Goal: Task Accomplishment & Management: Manage account settings

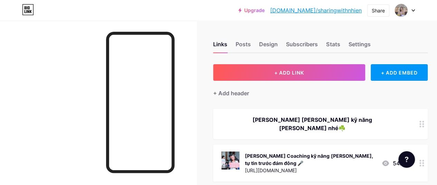
drag, startPoint x: 306, startPoint y: 152, endPoint x: 296, endPoint y: 157, distance: 11.4
drag, startPoint x: 296, startPoint y: 157, endPoint x: 88, endPoint y: 68, distance: 226.2
click at [88, 68] on div at bounding box center [98, 113] width 196 height 185
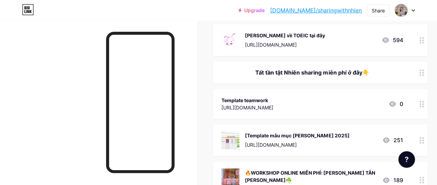
scroll to position [173, 0]
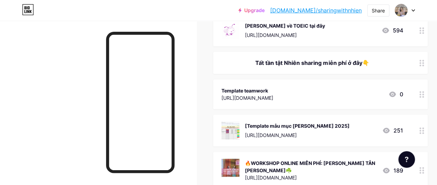
click at [421, 89] on div at bounding box center [422, 94] width 12 height 30
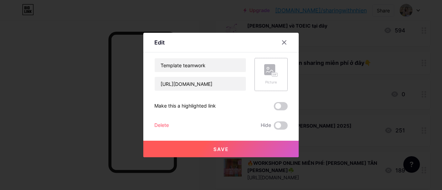
click at [270, 68] on rect at bounding box center [269, 69] width 11 height 11
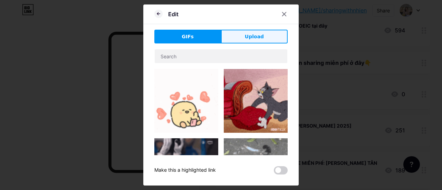
click at [253, 43] on button "Upload" at bounding box center [254, 37] width 67 height 14
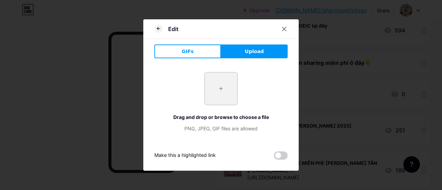
click at [221, 92] on input "file" at bounding box center [221, 89] width 32 height 32
type input "C:\fakepath\548204189_4035421343393923_375567167012018927_n.jpg"
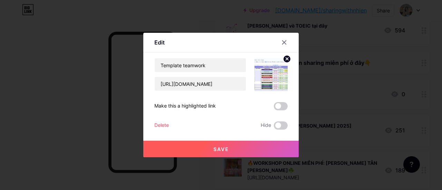
click at [230, 146] on button "Save" at bounding box center [220, 149] width 155 height 17
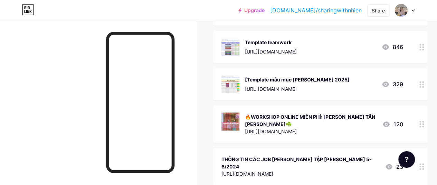
scroll to position [230, 0]
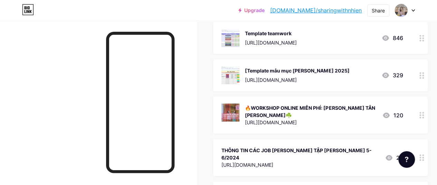
click at [423, 112] on icon at bounding box center [421, 115] width 5 height 7
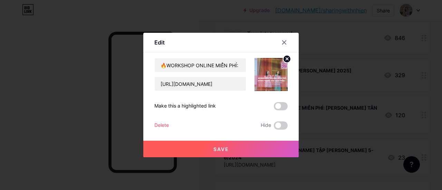
click at [162, 126] on div "Delete" at bounding box center [161, 126] width 15 height 8
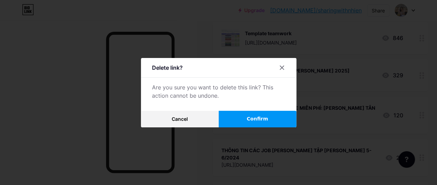
click at [257, 123] on span "Confirm" at bounding box center [257, 118] width 21 height 7
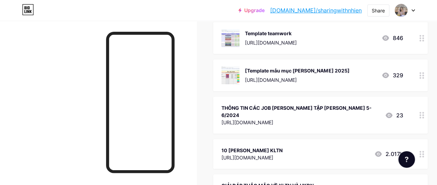
click at [423, 112] on icon at bounding box center [421, 115] width 5 height 7
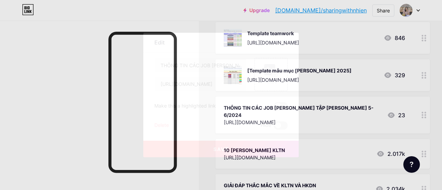
click at [165, 123] on div "Delete" at bounding box center [161, 126] width 15 height 8
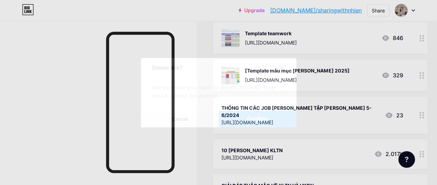
click at [258, 120] on span "Confirm" at bounding box center [257, 118] width 21 height 7
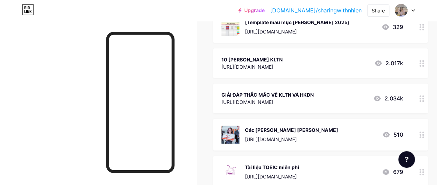
scroll to position [288, 0]
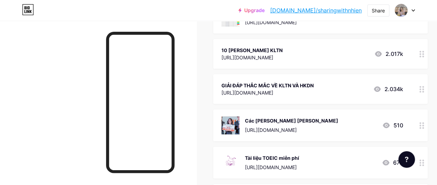
click at [301, 89] on div "[URL][DOMAIN_NAME]" at bounding box center [267, 92] width 92 height 7
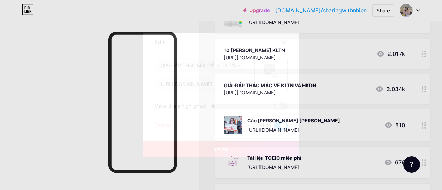
drag, startPoint x: 284, startPoint y: 41, endPoint x: 321, endPoint y: 65, distance: 44.4
click at [284, 42] on icon at bounding box center [284, 43] width 6 height 6
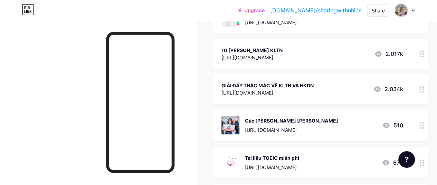
click at [421, 88] on circle at bounding box center [420, 89] width 2 height 2
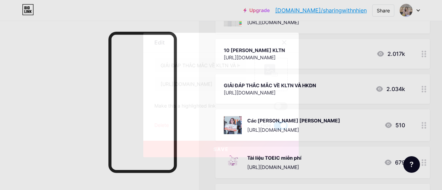
click at [163, 125] on div "Delete" at bounding box center [161, 126] width 15 height 8
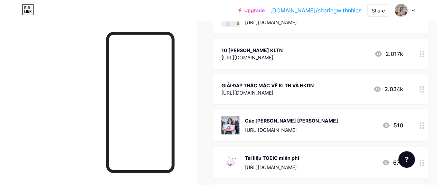
click at [261, 118] on span "Confirm" at bounding box center [257, 118] width 21 height 7
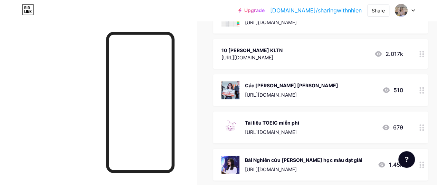
drag, startPoint x: 322, startPoint y: 123, endPoint x: 315, endPoint y: 109, distance: 14.7
click at [299, 118] on div "Tài liệu TOEIC miễn phí [URL][DOMAIN_NAME]" at bounding box center [272, 127] width 54 height 18
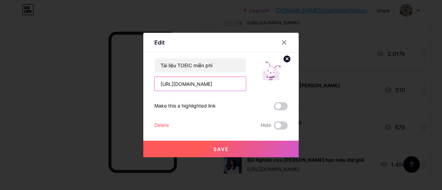
click at [226, 88] on input "[URL][DOMAIN_NAME]" at bounding box center [200, 84] width 91 height 14
click at [287, 42] on div at bounding box center [284, 42] width 12 height 12
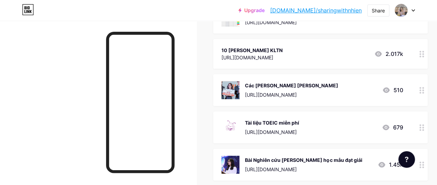
drag, startPoint x: 327, startPoint y: 125, endPoint x: 320, endPoint y: 82, distance: 43.8
click at [320, 82] on span "[PERSON_NAME] [PERSON_NAME] kỹ năng [PERSON_NAME] nhé☘️ [PERSON_NAME] Coaching …" at bounding box center [320, 80] width 214 height 519
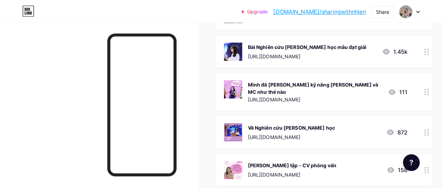
scroll to position [518, 0]
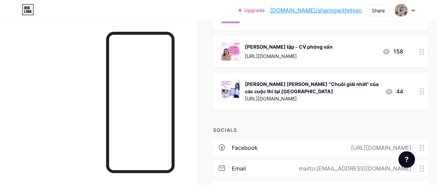
click at [423, 88] on icon at bounding box center [421, 91] width 5 height 7
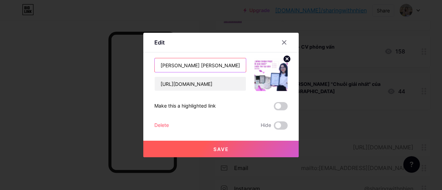
click at [233, 68] on input "[PERSON_NAME] [PERSON_NAME] "Chuỗi giải nhất" của các cuộc thi tại [GEOGRAPHIC_…" at bounding box center [200, 65] width 91 height 14
drag, startPoint x: 235, startPoint y: 67, endPoint x: 267, endPoint y: 65, distance: 32.5
click at [274, 66] on div "[PERSON_NAME] [PERSON_NAME] "[PERSON_NAME] giải nhất" của các cuộc thi tại [GEO…" at bounding box center [220, 74] width 133 height 33
click at [229, 65] on input "[PERSON_NAME] [PERSON_NAME] "Chuỗi giải nhất" của các cuộc thi tại [GEOGRAPHIC_…" at bounding box center [200, 65] width 91 height 14
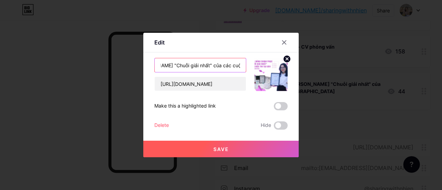
click at [242, 67] on input "[PERSON_NAME] [PERSON_NAME] "Chuỗi giải nhất" của các cuộc thi tại [GEOGRAPHIC_…" at bounding box center [200, 65] width 91 height 14
drag, startPoint x: 241, startPoint y: 66, endPoint x: 224, endPoint y: 64, distance: 17.4
click at [223, 64] on input "[PERSON_NAME] [PERSON_NAME] "Chuỗi giải nhất" của các cuộc thi tại [GEOGRAPHIC_…" at bounding box center [200, 65] width 91 height 14
type input "[PERSON_NAME] [PERSON_NAME] "Chuỗi giải nhất" của các cuộc thi"
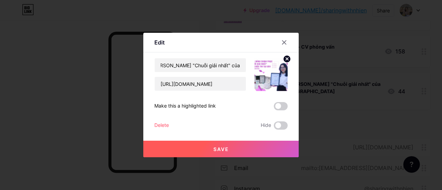
click at [234, 146] on button "Save" at bounding box center [220, 149] width 155 height 17
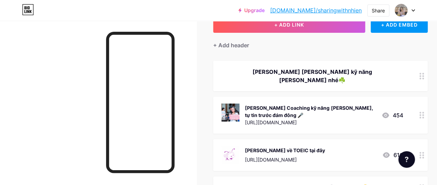
scroll to position [57, 0]
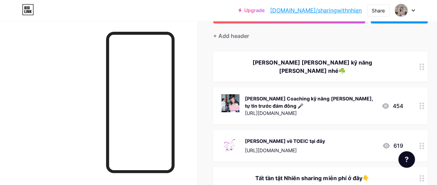
drag, startPoint x: 293, startPoint y: 128, endPoint x: 270, endPoint y: 134, distance: 23.0
click at [270, 137] on div "[PERSON_NAME] về TOEIC tại đây" at bounding box center [285, 140] width 80 height 7
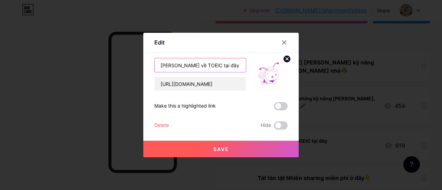
drag, startPoint x: 229, startPoint y: 69, endPoint x: 154, endPoint y: 68, distance: 75.0
click at [156, 66] on input "[PERSON_NAME] về TOEIC tại đây" at bounding box center [200, 65] width 91 height 14
type input "[PERSON_NAME] VỀ TOEIC"
click at [219, 152] on span "Save" at bounding box center [221, 149] width 16 height 6
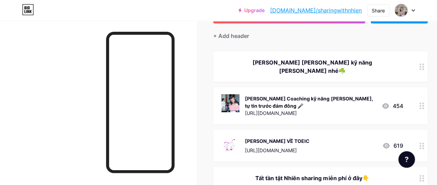
drag, startPoint x: 236, startPoint y: 140, endPoint x: 236, endPoint y: 134, distance: 5.5
click at [236, 137] on img at bounding box center [230, 146] width 18 height 18
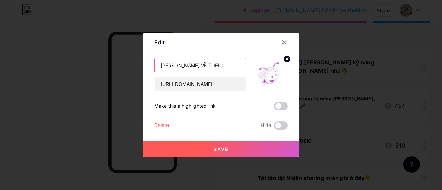
click at [208, 65] on input "[PERSON_NAME] VỀ TOEIC" at bounding box center [200, 65] width 91 height 14
click at [287, 58] on circle at bounding box center [287, 59] width 8 height 8
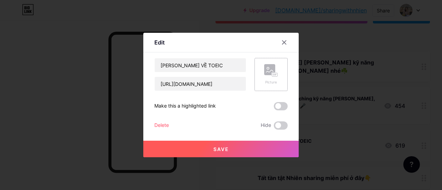
click at [272, 73] on rect at bounding box center [275, 75] width 6 height 4
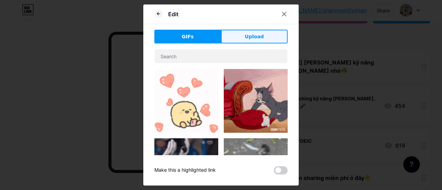
click at [247, 38] on span "Upload" at bounding box center [254, 36] width 19 height 7
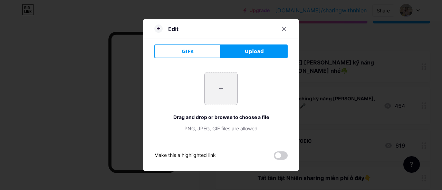
click at [228, 97] on input "file" at bounding box center [221, 89] width 32 height 32
type input "C:\fakepath\z7013242696285_db73d3b881e54679633695d27fd0a37e.jpg"
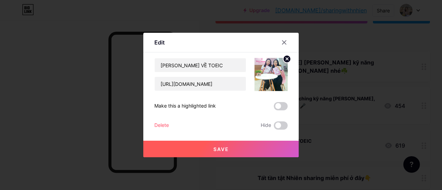
click at [238, 150] on button "Save" at bounding box center [220, 149] width 155 height 17
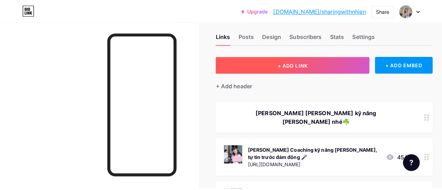
scroll to position [0, 0]
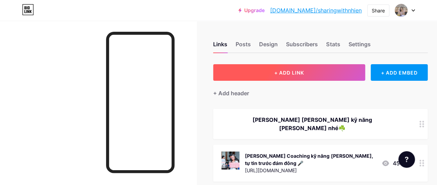
click at [266, 74] on button "+ ADD LINK" at bounding box center [289, 72] width 152 height 17
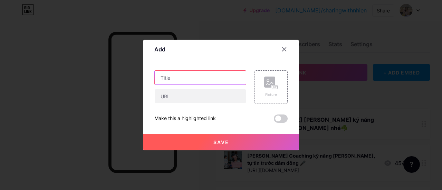
click at [205, 76] on input "text" at bounding box center [200, 78] width 91 height 14
drag, startPoint x: 198, startPoint y: 77, endPoint x: 175, endPoint y: 76, distance: 22.2
click at [176, 78] on input "Group phát triển [PERSON_NAME]" at bounding box center [200, 78] width 91 height 14
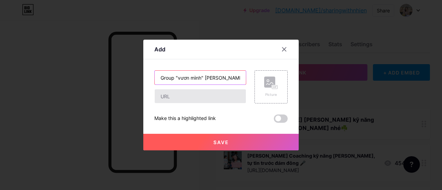
type input "Group "vươn mình" [PERSON_NAME]"
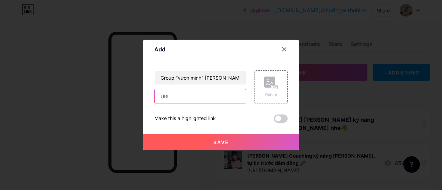
click at [209, 101] on input "text" at bounding box center [200, 96] width 91 height 14
paste input "[URL][DOMAIN_NAME]"
type input "[URL][DOMAIN_NAME]"
click at [272, 85] on rect at bounding box center [275, 87] width 6 height 4
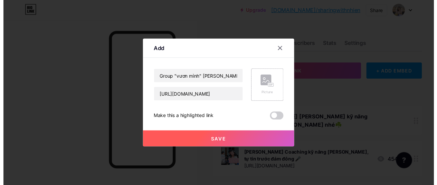
scroll to position [0, 0]
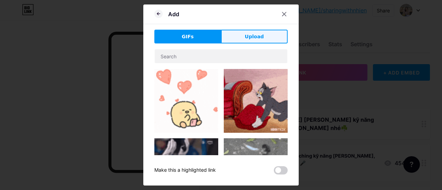
click at [253, 40] on span "Upload" at bounding box center [254, 36] width 19 height 7
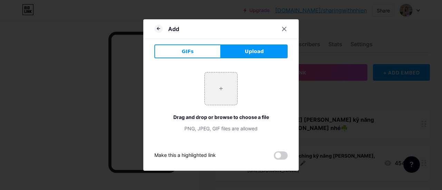
click at [242, 52] on button "Upload" at bounding box center [254, 52] width 67 height 14
click at [228, 81] on input "file" at bounding box center [221, 89] width 32 height 32
type input "C:\fakepath\[PERSON_NAME] Email (1).png"
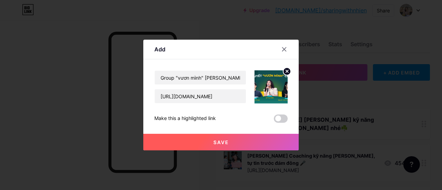
click at [244, 140] on button "Save" at bounding box center [220, 142] width 155 height 17
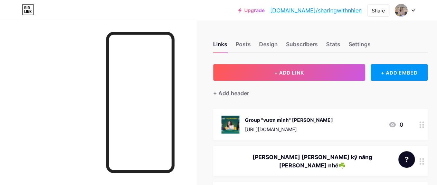
scroll to position [57, 0]
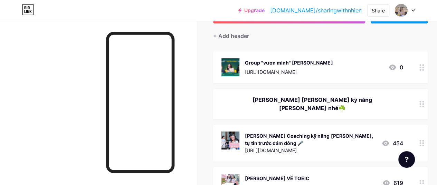
drag, startPoint x: 303, startPoint y: 60, endPoint x: 303, endPoint y: 88, distance: 27.6
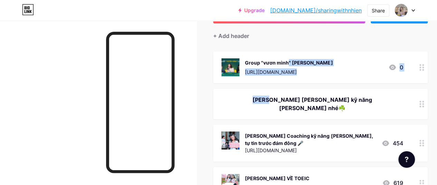
drag, startPoint x: 254, startPoint y: 66, endPoint x: 265, endPoint y: 81, distance: 18.8
click at [265, 81] on div "Group "vươn mình" [PERSON_NAME] [URL][DOMAIN_NAME] 0" at bounding box center [320, 67] width 214 height 32
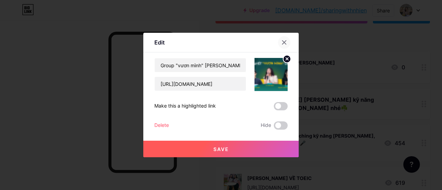
click at [285, 43] on icon at bounding box center [284, 43] width 4 height 4
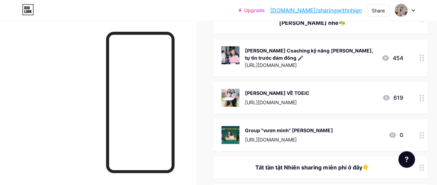
scroll to position [115, 0]
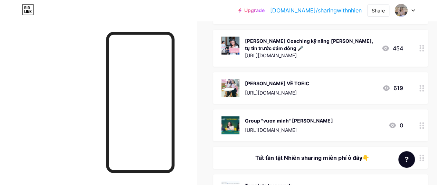
click at [44, 91] on div at bounding box center [98, 113] width 196 height 185
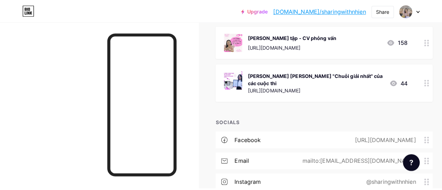
scroll to position [575, 0]
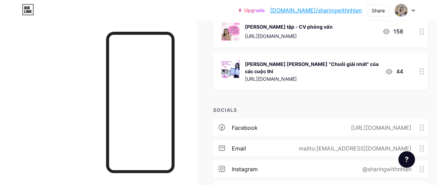
click at [373, 165] on div "@sharingwithnhien" at bounding box center [385, 169] width 68 height 8
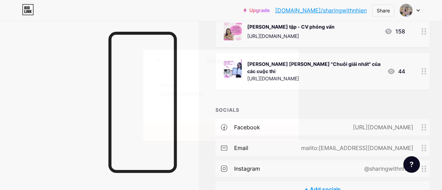
drag, startPoint x: 213, startPoint y: 92, endPoint x: 122, endPoint y: 94, distance: 91.9
click at [128, 91] on div "Instagram Instagram sharingwithnhien Remove icon Save" at bounding box center [221, 95] width 442 height 190
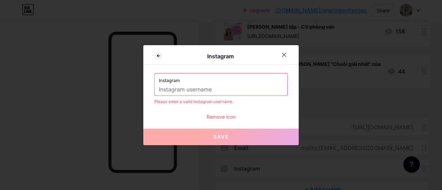
paste input "[URL][DOMAIN_NAME]"
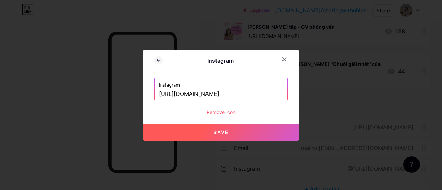
click at [256, 132] on button "Save" at bounding box center [220, 132] width 155 height 17
type input "[URL][DOMAIN_NAME][DOMAIN_NAME]"
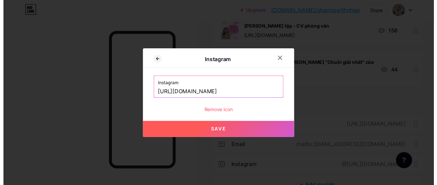
scroll to position [0, 0]
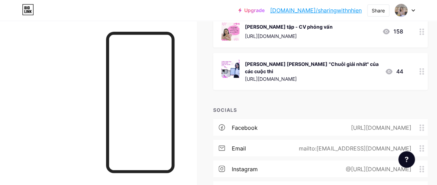
click at [339, 123] on div "[URL][DOMAIN_NAME]" at bounding box center [379, 127] width 80 height 8
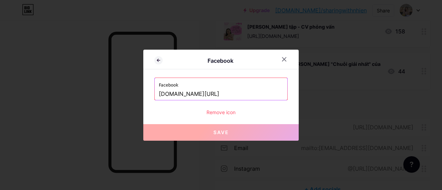
drag, startPoint x: 286, startPoint y: 59, endPoint x: 285, endPoint y: 67, distance: 7.3
click at [286, 60] on icon at bounding box center [284, 60] width 6 height 6
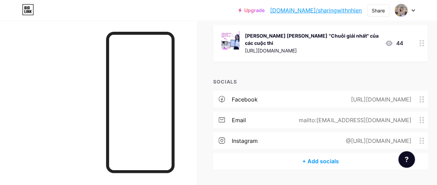
click at [325, 153] on div "+ Add socials" at bounding box center [320, 161] width 214 height 17
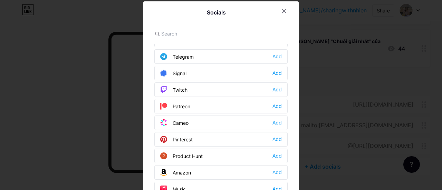
scroll to position [324, 0]
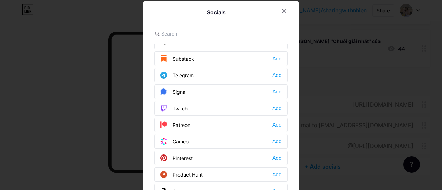
click at [221, 30] on input "text" at bounding box center [199, 33] width 76 height 7
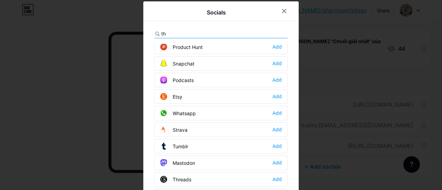
scroll to position [0, 0]
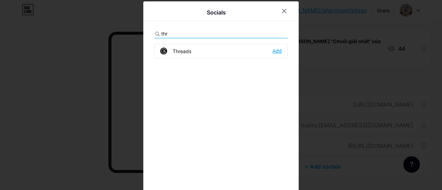
type input "thr"
click at [277, 51] on div "Add" at bounding box center [276, 51] width 9 height 7
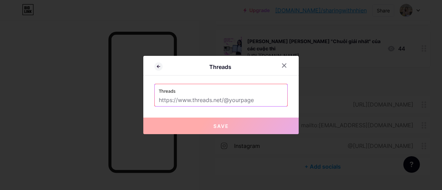
click at [249, 98] on input "text" at bounding box center [221, 101] width 124 height 12
paste input "[URL][DOMAIN_NAME]"
type input "[URL][DOMAIN_NAME]"
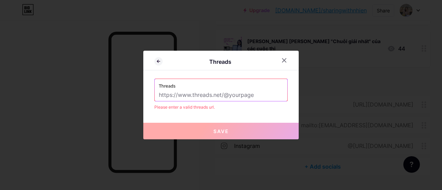
click at [260, 100] on input "text" at bounding box center [221, 95] width 124 height 12
paste input "[URL][DOMAIN_NAME]"
drag, startPoint x: 209, startPoint y: 94, endPoint x: 307, endPoint y: 99, distance: 98.2
click at [307, 99] on div "Threads Threads [URL][DOMAIN_NAME] Please enter a valid threads url. Save" at bounding box center [221, 95] width 442 height 190
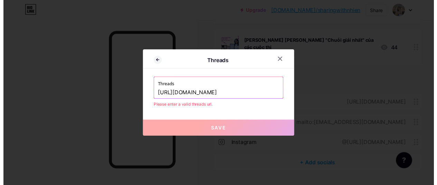
scroll to position [0, 0]
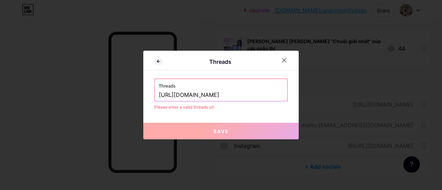
type input "[URL][DOMAIN_NAME]"
click at [284, 64] on div at bounding box center [284, 60] width 12 height 12
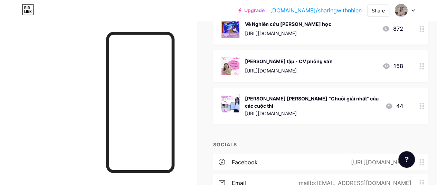
scroll to position [598, 0]
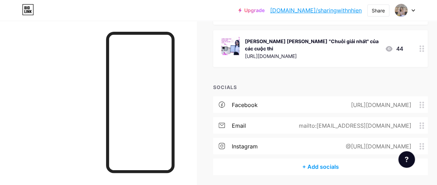
click at [346, 142] on div "@[URL][DOMAIN_NAME]" at bounding box center [376, 146] width 85 height 8
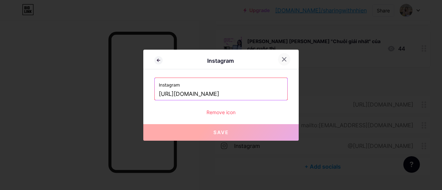
click at [279, 59] on div at bounding box center [284, 59] width 12 height 12
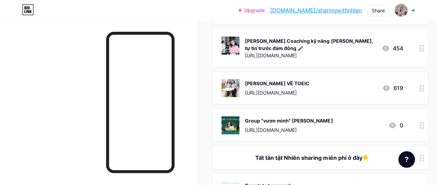
scroll to position [0, 0]
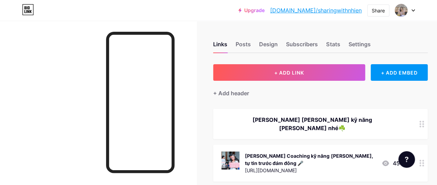
click at [322, 11] on link "[DOMAIN_NAME]/sharingwithnhien" at bounding box center [316, 10] width 92 height 8
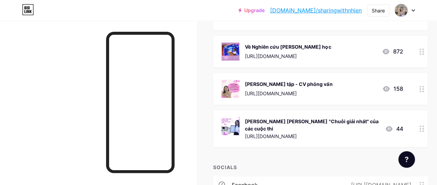
scroll to position [604, 0]
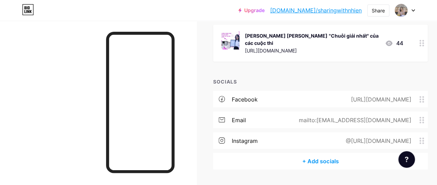
click at [334, 136] on div "@[URL][DOMAIN_NAME]" at bounding box center [376, 140] width 85 height 8
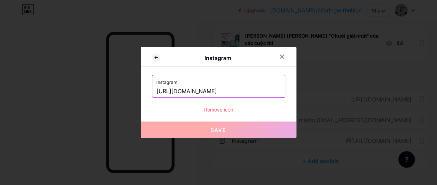
scroll to position [598, 0]
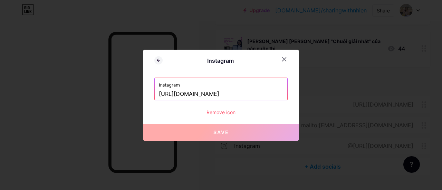
click at [265, 93] on input "[URL][DOMAIN_NAME]" at bounding box center [221, 94] width 124 height 12
click at [231, 111] on div "Remove icon" at bounding box center [220, 112] width 133 height 7
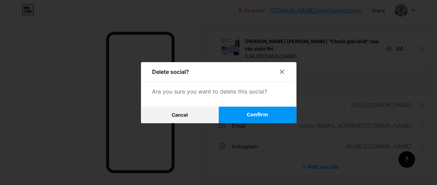
click at [203, 122] on button "Cancel" at bounding box center [180, 115] width 78 height 17
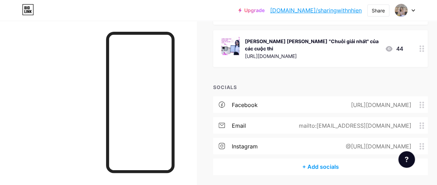
click at [400, 142] on div "@[URL][DOMAIN_NAME]" at bounding box center [376, 146] width 85 height 8
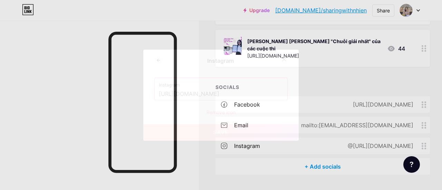
click at [258, 92] on input "[URL][DOMAIN_NAME]" at bounding box center [221, 94] width 124 height 12
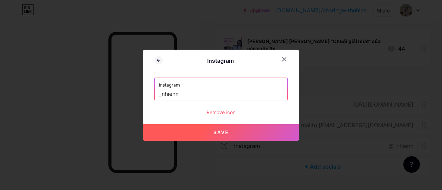
click at [274, 133] on button "Save" at bounding box center [220, 132] width 155 height 17
type input "[URL][DOMAIN_NAME]"
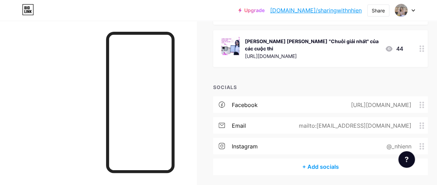
click at [322, 159] on div "+ Add socials" at bounding box center [320, 167] width 214 height 17
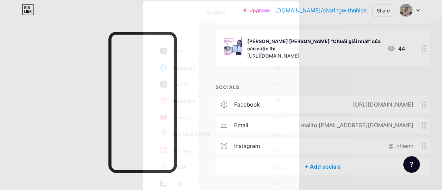
click at [203, 32] on input "text" at bounding box center [199, 33] width 76 height 7
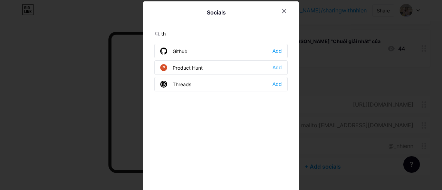
type input "th"
click at [209, 85] on div "Threads Add" at bounding box center [220, 84] width 133 height 15
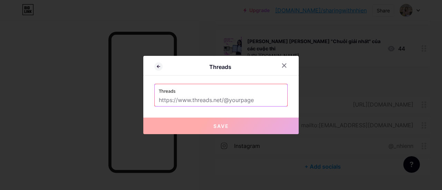
click at [242, 101] on input "text" at bounding box center [221, 101] width 124 height 12
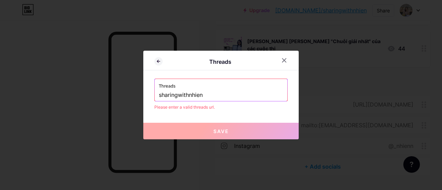
click at [159, 93] on input "sharingwithnhien" at bounding box center [221, 95] width 124 height 12
type input "sharingwithnhien"
drag, startPoint x: 284, startPoint y: 60, endPoint x: 285, endPoint y: 69, distance: 8.7
click at [284, 60] on icon at bounding box center [284, 61] width 4 height 4
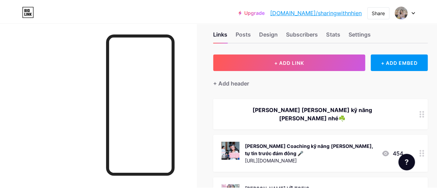
scroll to position [0, 0]
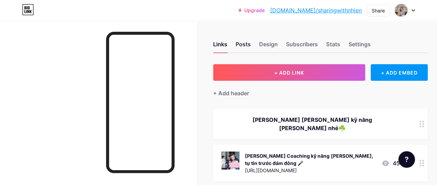
click at [251, 45] on div "Posts" at bounding box center [243, 46] width 15 height 12
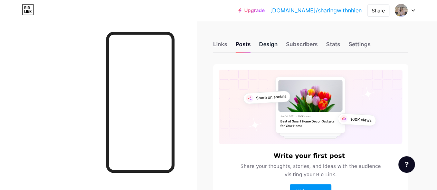
click at [272, 44] on div "Design" at bounding box center [268, 46] width 19 height 12
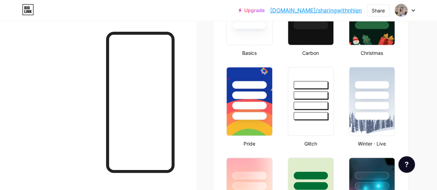
scroll to position [115, 0]
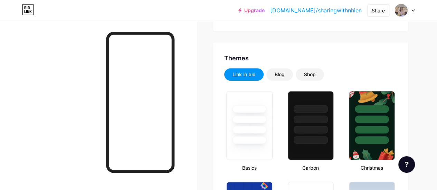
type input "#f7e5cd"
type input "#000000"
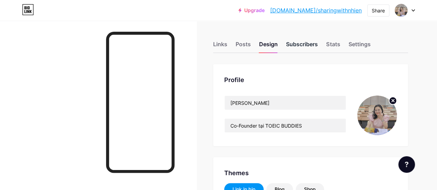
click at [305, 46] on div "Subscribers" at bounding box center [302, 46] width 32 height 12
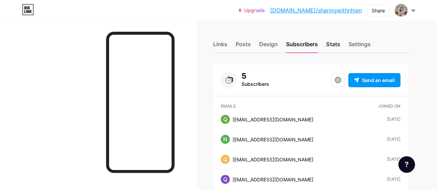
click at [336, 42] on div "Stats" at bounding box center [333, 46] width 14 height 12
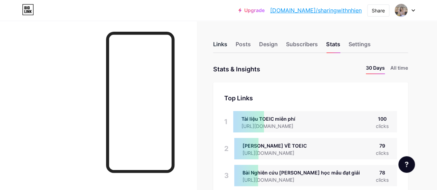
click at [219, 45] on div "Links" at bounding box center [220, 46] width 14 height 12
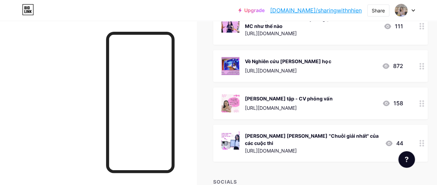
scroll to position [604, 0]
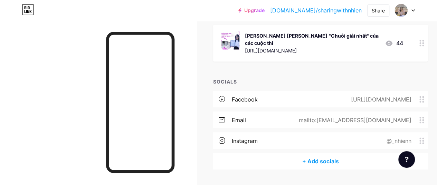
click at [394, 136] on div "@_nhienn" at bounding box center [397, 140] width 44 height 8
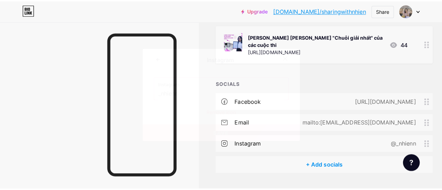
scroll to position [598, 0]
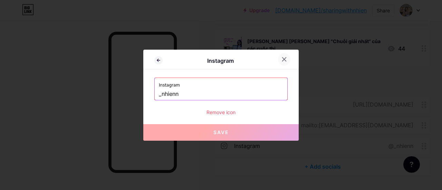
click at [285, 58] on icon at bounding box center [284, 60] width 6 height 6
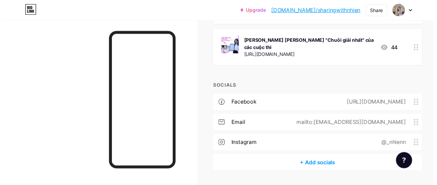
scroll to position [604, 0]
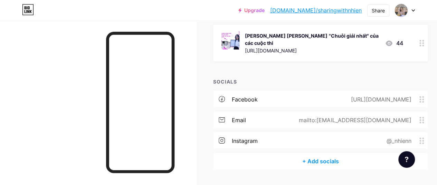
click at [395, 136] on div "@_nhienn" at bounding box center [397, 140] width 44 height 8
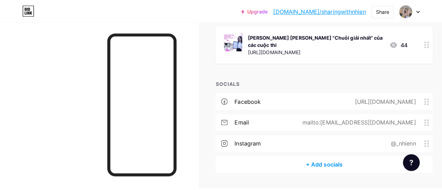
scroll to position [598, 0]
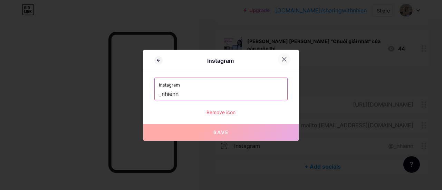
click at [282, 60] on icon at bounding box center [284, 60] width 6 height 6
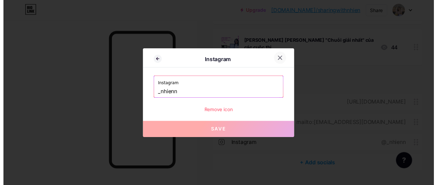
scroll to position [604, 0]
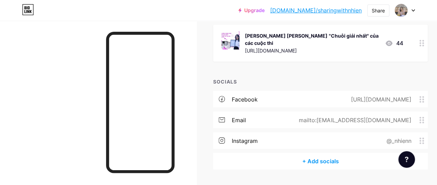
click at [398, 136] on div "@_nhienn" at bounding box center [397, 140] width 44 height 8
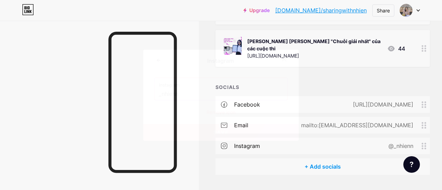
click at [159, 94] on input "_nhienn" at bounding box center [221, 94] width 124 height 12
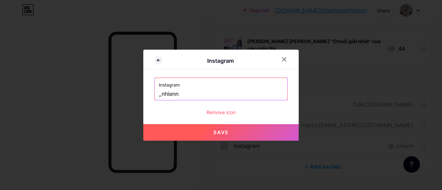
paste input "[URL][DOMAIN_NAME]'"
type input "[URL][DOMAIN_NAME]"
click at [237, 136] on button "Save" at bounding box center [220, 132] width 155 height 17
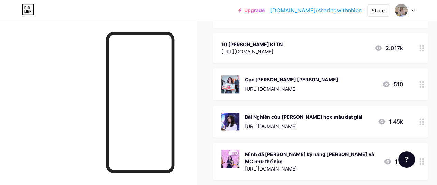
scroll to position [195, 0]
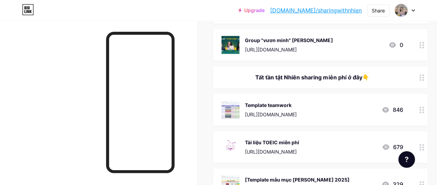
click at [265, 10] on link "Upgrade" at bounding box center [251, 11] width 26 height 6
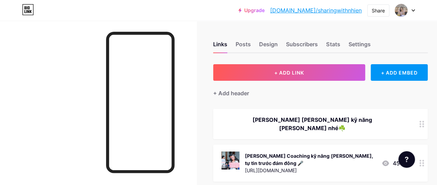
click at [348, 10] on link "[DOMAIN_NAME]/sharingwithnhien" at bounding box center [316, 10] width 92 height 8
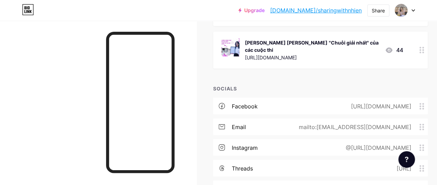
scroll to position [624, 0]
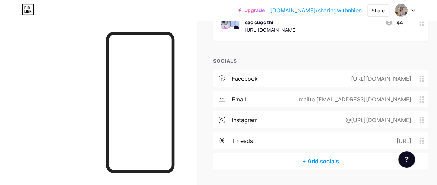
click at [385, 136] on div "[URL]" at bounding box center [402, 140] width 34 height 8
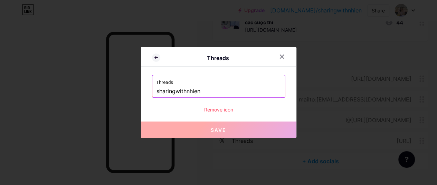
scroll to position [619, 0]
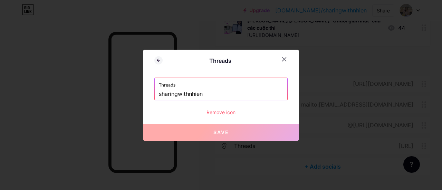
drag, startPoint x: 209, startPoint y: 94, endPoint x: 125, endPoint y: 94, distance: 83.9
click at [125, 94] on div "Threads Threads sharingwithnhien Remove icon Save" at bounding box center [221, 95] width 442 height 190
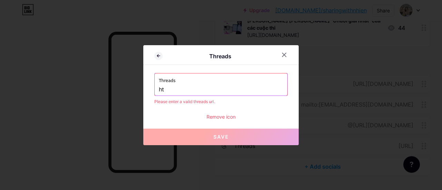
type input "h"
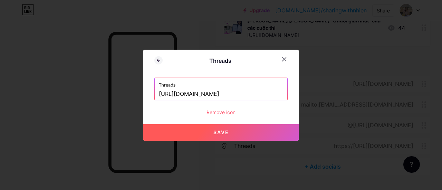
type input "[URL][DOMAIN_NAME]"
click at [267, 132] on button "Save" at bounding box center [220, 132] width 155 height 17
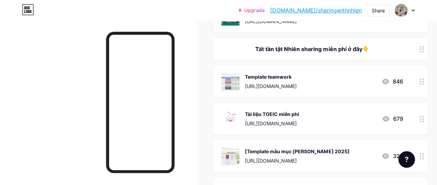
scroll to position [216, 0]
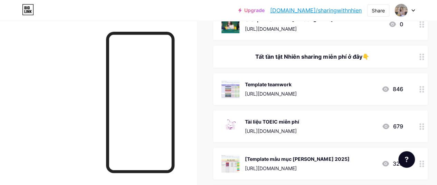
click at [335, 10] on link "[DOMAIN_NAME]/sharingwithnhien" at bounding box center [316, 10] width 92 height 8
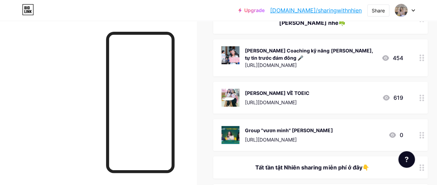
scroll to position [115, 0]
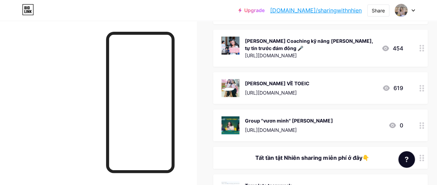
click at [329, 117] on div "Group "vươn mình" [PERSON_NAME]" at bounding box center [289, 120] width 88 height 7
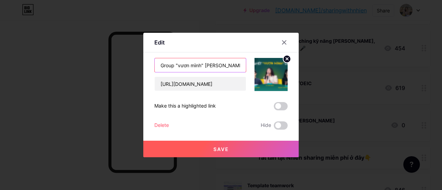
drag, startPoint x: 175, startPoint y: 67, endPoint x: 146, endPoint y: 63, distance: 28.5
click at [147, 65] on div "Edit Content YouTube Play YouTube video without leaving your page. ADD Vimeo Pl…" at bounding box center [220, 95] width 155 height 125
type input "[MEDICAL_DATA][PERSON_NAME] group "vươn mình" [PERSON_NAME]"
click at [219, 154] on button "Save" at bounding box center [220, 149] width 155 height 17
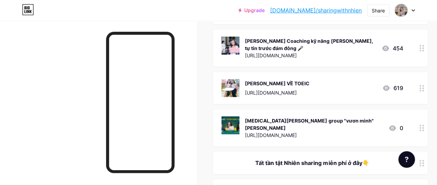
scroll to position [173, 0]
